Goal: Use online tool/utility: Utilize a website feature to perform a specific function

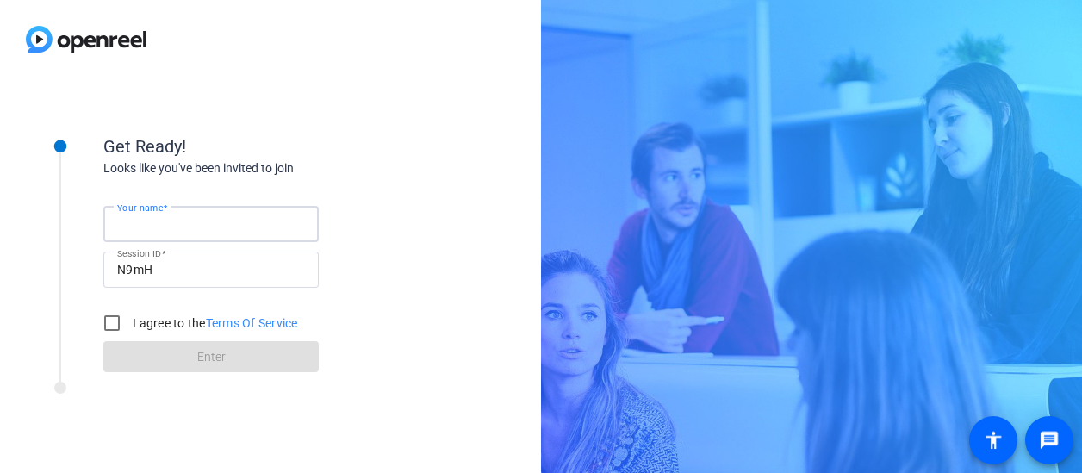
click at [190, 218] on input "Your name" at bounding box center [211, 224] width 188 height 21
type input "Chris"
click at [112, 325] on input "I agree to the Terms Of Service" at bounding box center [112, 323] width 34 height 34
checkbox input "true"
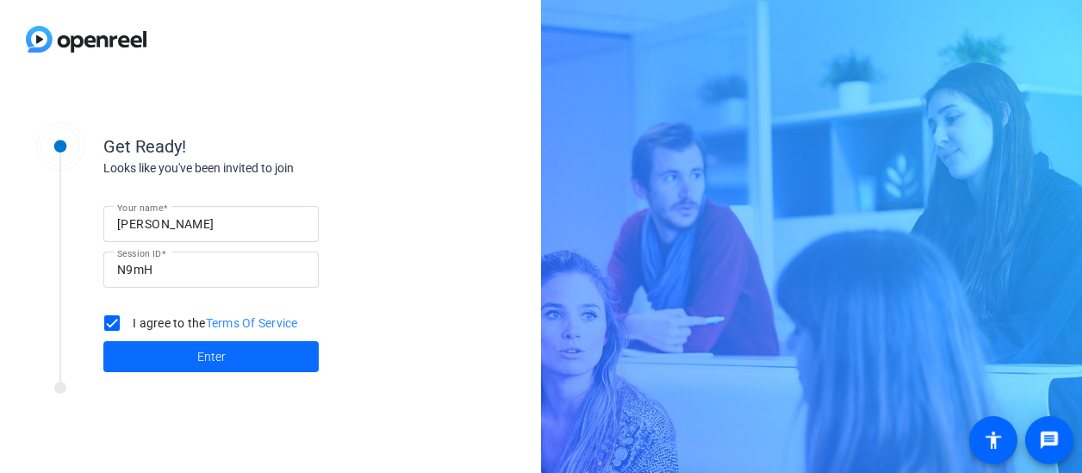
click at [129, 358] on span at bounding box center [210, 356] width 215 height 41
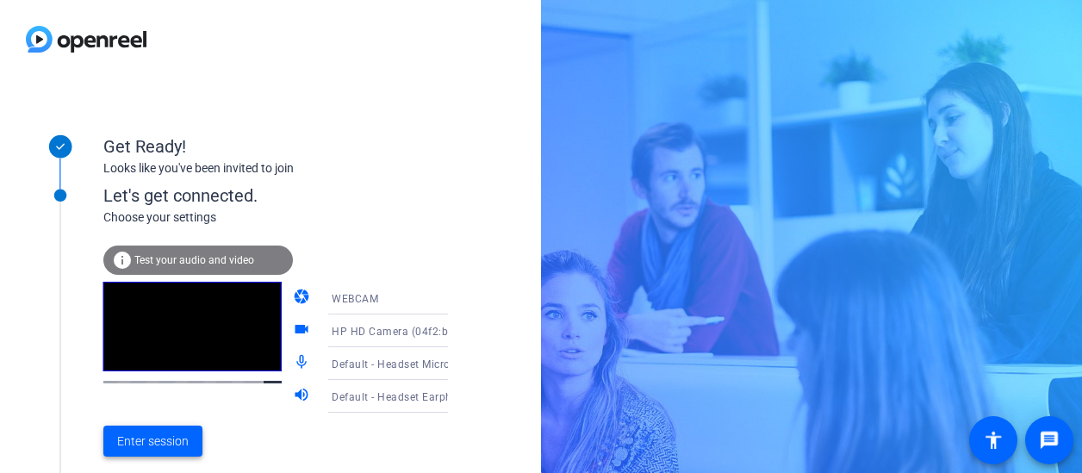
click at [131, 446] on span "Enter session" at bounding box center [153, 442] width 72 height 18
